Goal: Find contact information: Find contact information

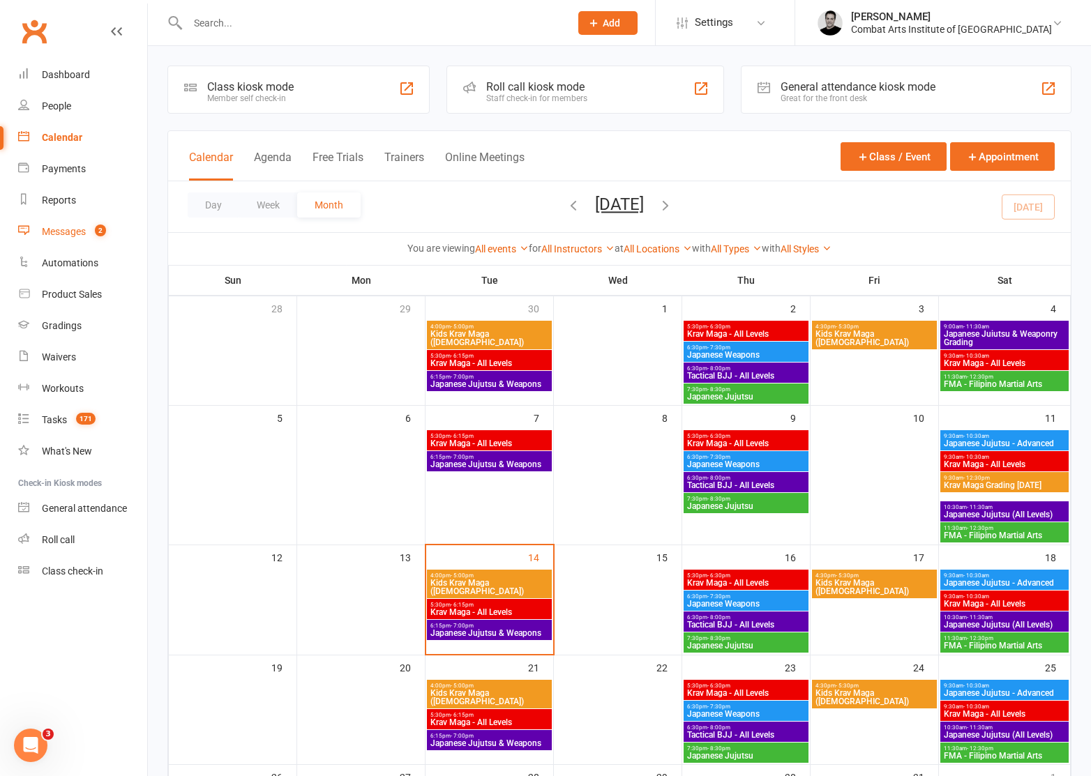
click at [72, 232] on div "Messages" at bounding box center [64, 231] width 44 height 11
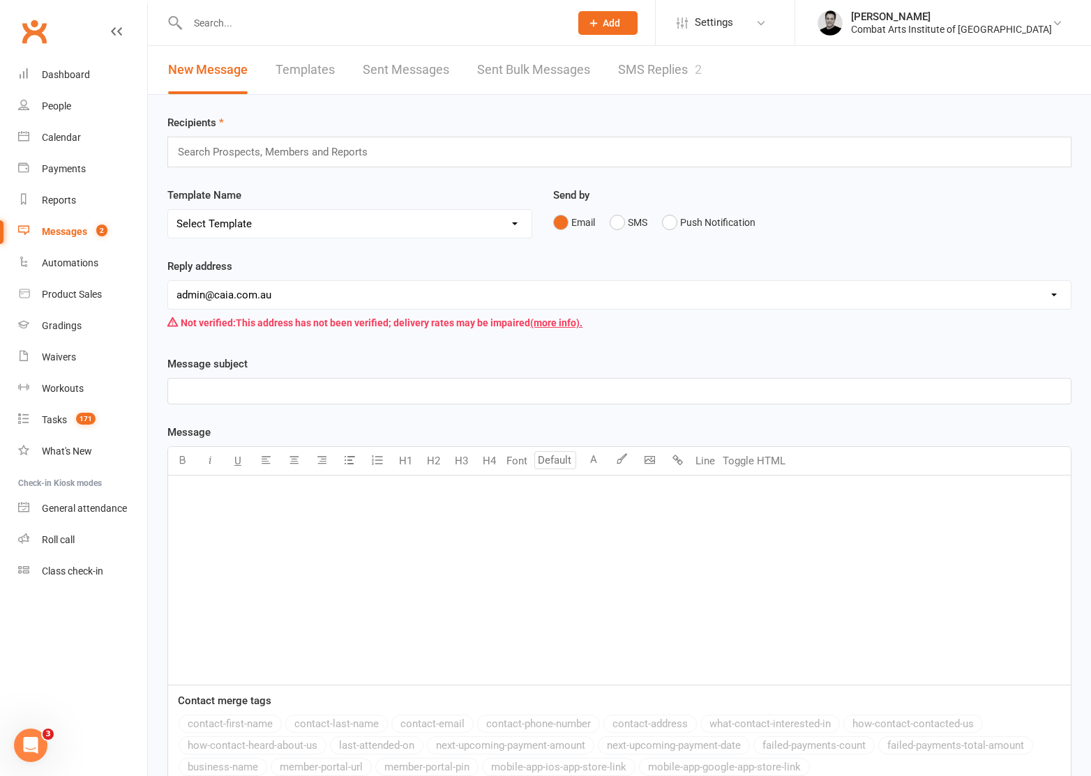
click at [649, 70] on link "SMS Replies 2" at bounding box center [660, 70] width 84 height 48
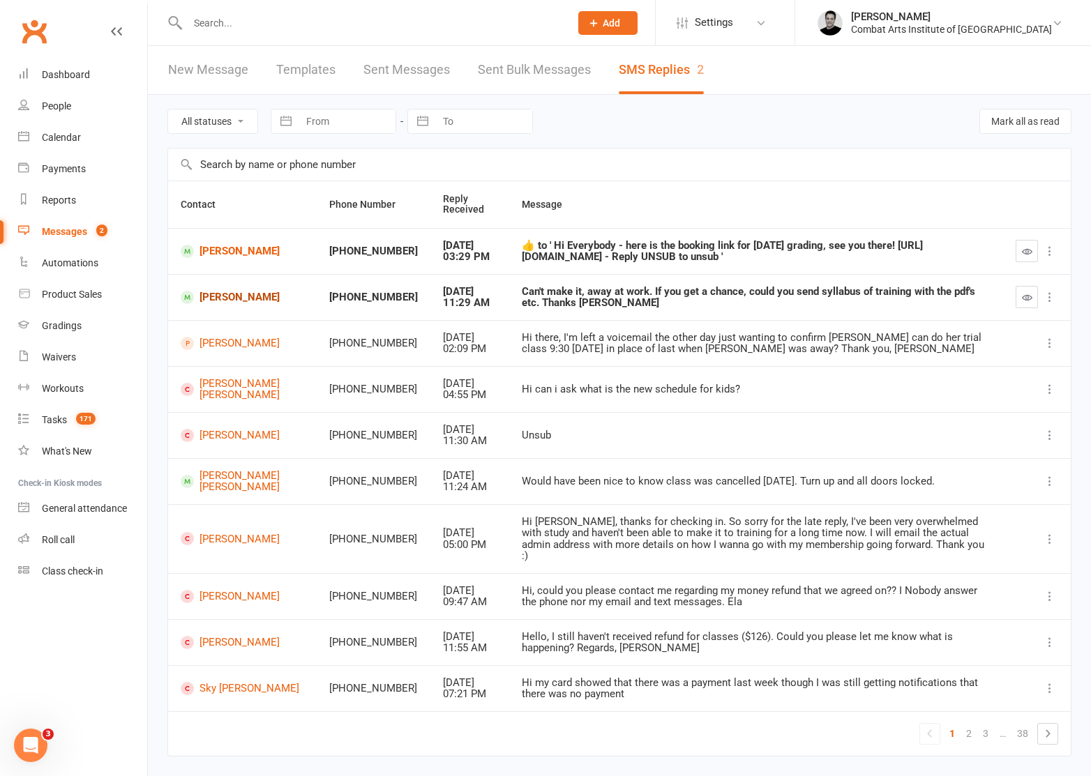
click at [237, 304] on link "[PERSON_NAME]" at bounding box center [242, 297] width 123 height 13
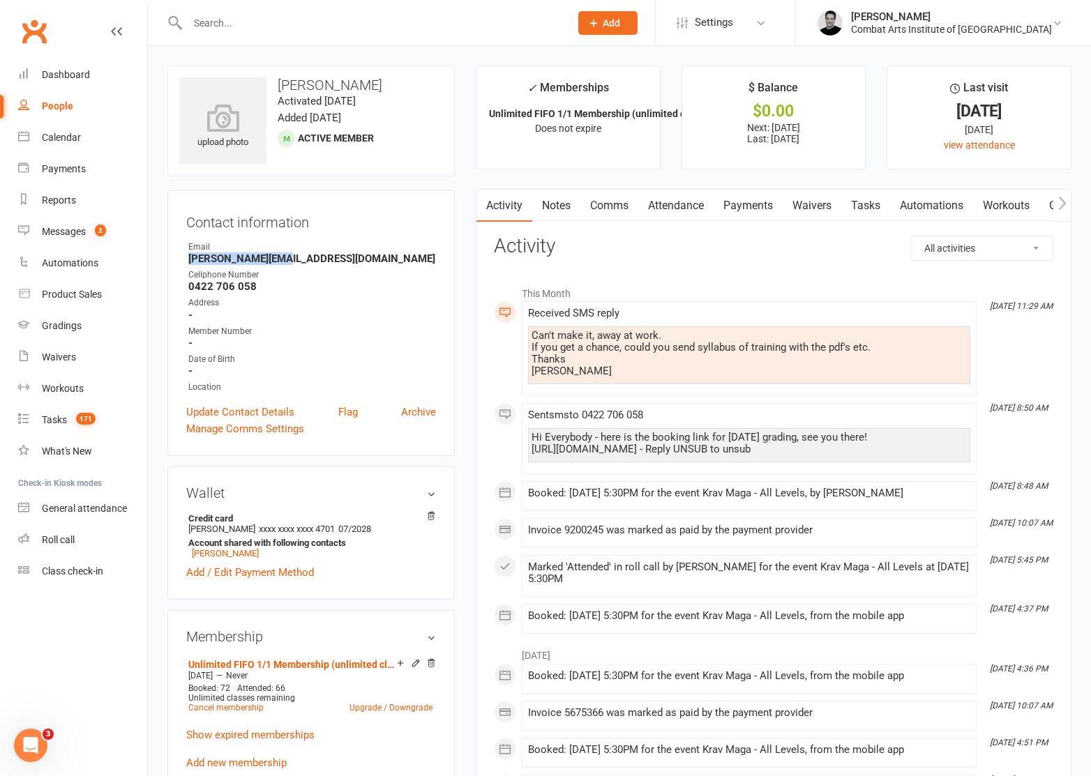
drag, startPoint x: 278, startPoint y: 259, endPoint x: 183, endPoint y: 262, distance: 94.9
click at [182, 262] on div "Contact information Owner Email [PERSON_NAME][EMAIL_ADDRESS][DOMAIN_NAME] Cellp…" at bounding box center [310, 323] width 287 height 266
copy strong "[PERSON_NAME][EMAIL_ADDRESS][DOMAIN_NAME]"
